Goal: Find contact information: Find contact information

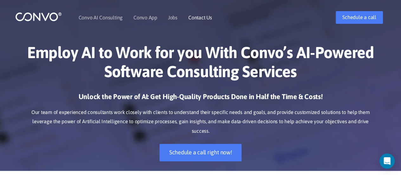
click at [208, 22] on li "Contact Us" at bounding box center [200, 17] width 24 height 27
click at [203, 18] on link "Contact Us" at bounding box center [200, 17] width 24 height 5
